Goal: Browse casually

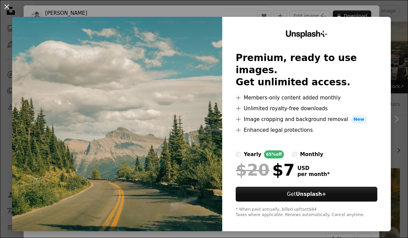
scroll to position [101, 0]
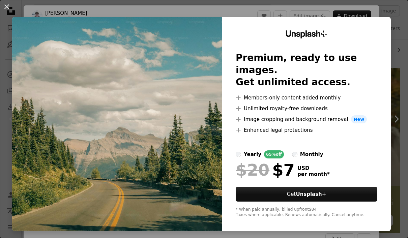
click at [397, 33] on div "An X shape Unsplash+ Premium, ready to use images. Get unlimited access. A plus…" at bounding box center [204, 119] width 408 height 238
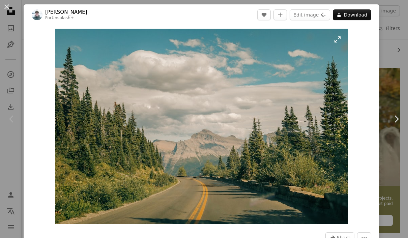
scroll to position [1, 0]
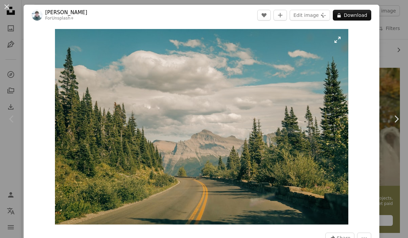
click at [348, 40] on img "Zoom in on this image" at bounding box center [201, 127] width 293 height 196
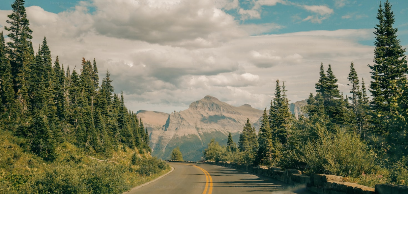
scroll to position [101, 0]
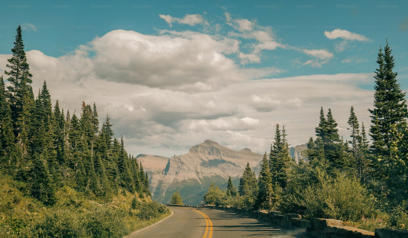
click at [391, 8] on img "Zoom out on this image" at bounding box center [204, 136] width 409 height 272
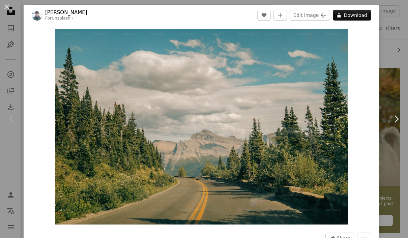
click at [408, 75] on div "An X shape Chevron left Chevron right [PERSON_NAME] For Unsplash+ A heart A plu…" at bounding box center [204, 119] width 408 height 238
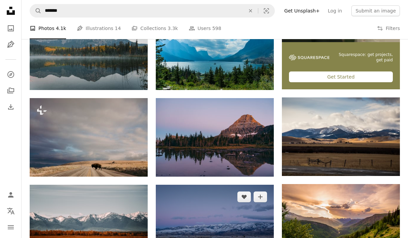
scroll to position [285, 0]
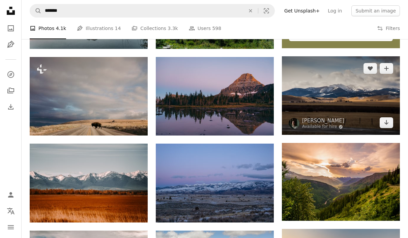
click at [331, 89] on img at bounding box center [341, 95] width 118 height 79
